Goal: Information Seeking & Learning: Find specific fact

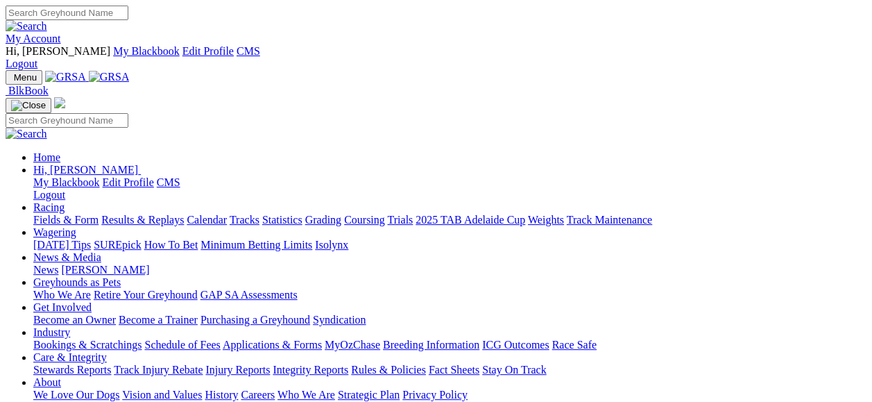
click at [61, 33] on link "My Account" at bounding box center [34, 39] width 56 height 12
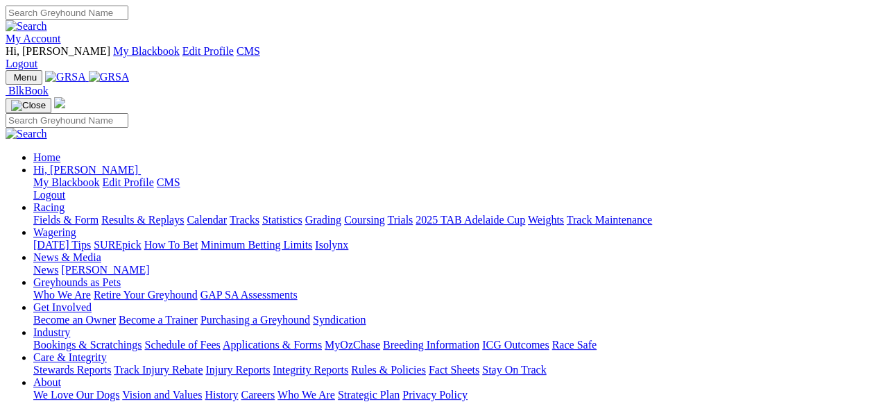
click at [58, 214] on link "Fields & Form" at bounding box center [65, 220] width 65 height 12
